Goal: Task Accomplishment & Management: Manage account settings

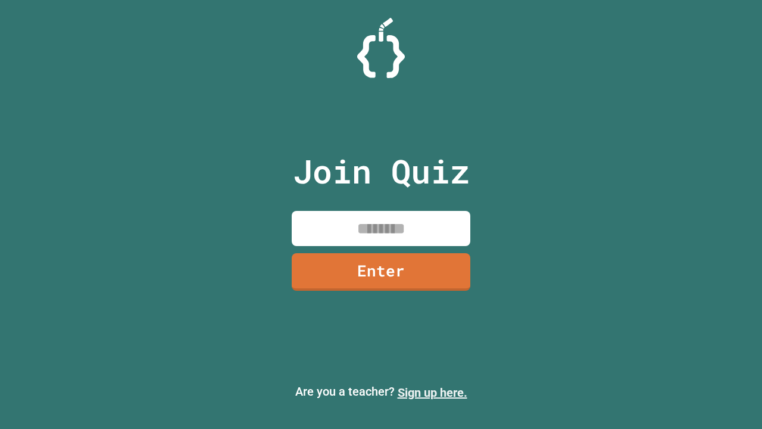
click at [432, 392] on link "Sign up here." at bounding box center [433, 392] width 70 height 14
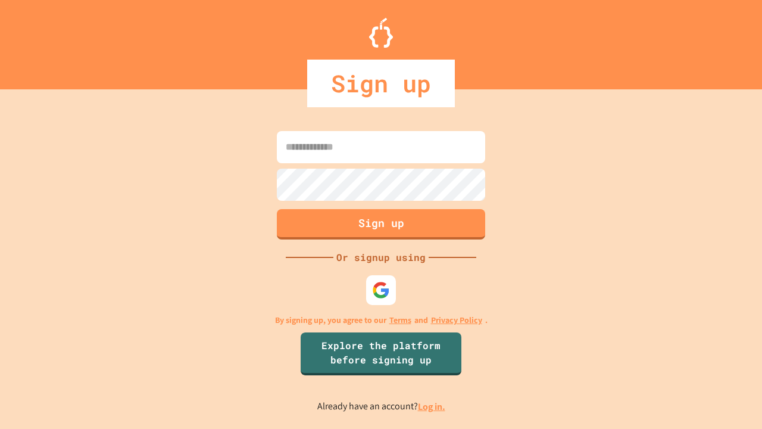
click at [432, 406] on link "Log in." at bounding box center [431, 406] width 27 height 12
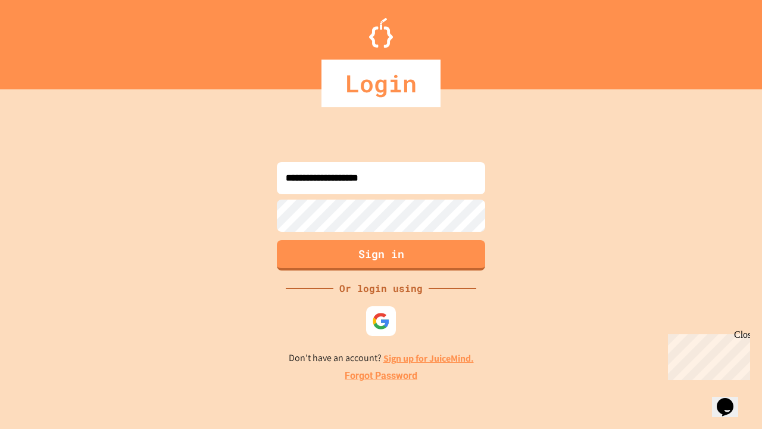
type input "**********"
